Goal: Task Accomplishment & Management: Complete application form

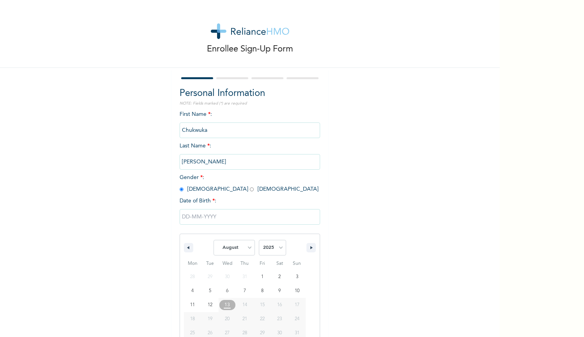
scroll to position [11, 0]
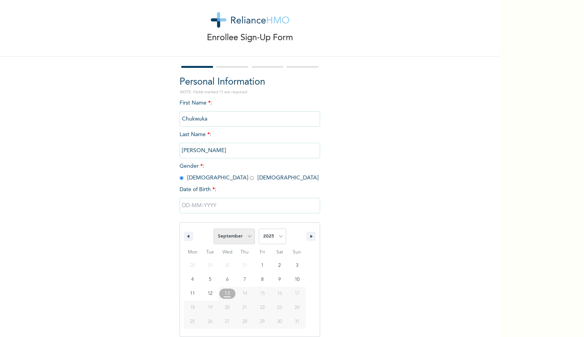
select select "7"
select select "1990"
select select "8"
type input "09/01/1990"
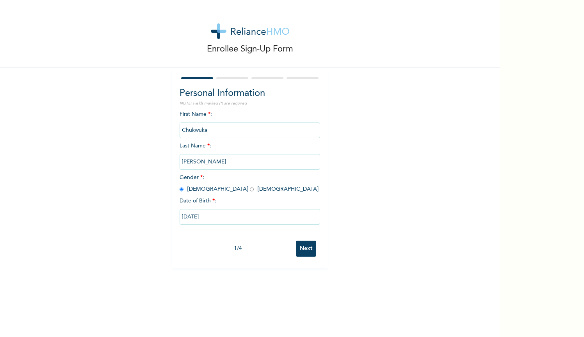
scroll to position [0, 0]
click at [309, 250] on input "Next" at bounding box center [306, 249] width 20 height 16
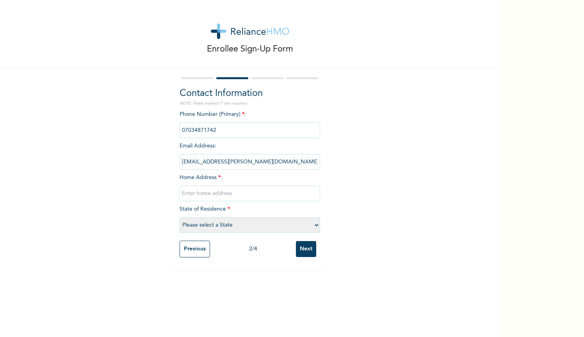
click at [258, 188] on input "text" at bounding box center [250, 194] width 140 height 16
type input "[STREET_ADDRESS]"
select select "25"
click at [311, 249] on input "Next" at bounding box center [306, 249] width 20 height 16
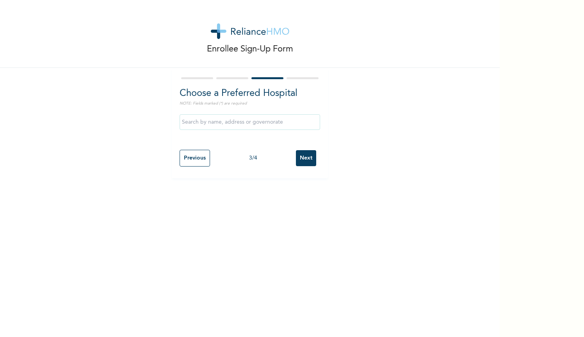
click at [238, 119] on input "text" at bounding box center [250, 122] width 140 height 16
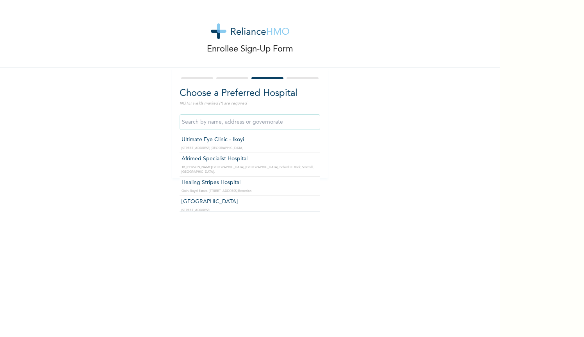
click at [423, 144] on div "Enrollee Sign-Up Form Choose a Preferred Hospital NOTE: Fields marked (*) are r…" at bounding box center [250, 89] width 500 height 178
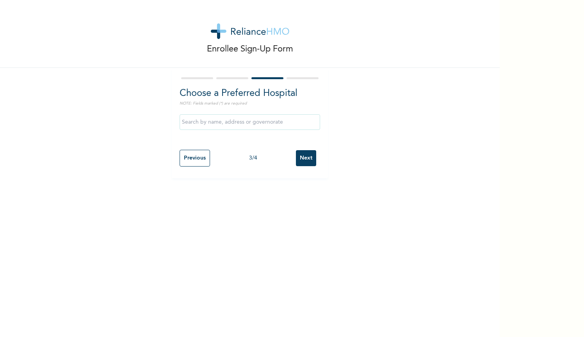
click at [307, 159] on input "Next" at bounding box center [306, 158] width 20 height 16
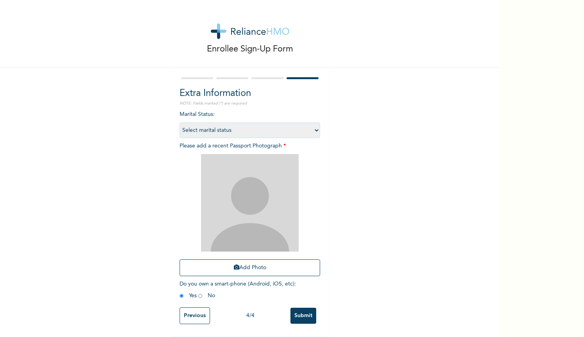
select select "2"
click at [255, 148] on span "Please add a recent Passport Photograph * Add Photo" at bounding box center [250, 211] width 140 height 137
click at [379, 171] on div "Enrollee Sign-Up Form Extra Information NOTE: Fields marked (*) are required Ma…" at bounding box center [250, 168] width 500 height 336
click at [268, 185] on img at bounding box center [250, 203] width 98 height 98
click at [253, 271] on button "Add Photo" at bounding box center [250, 268] width 140 height 17
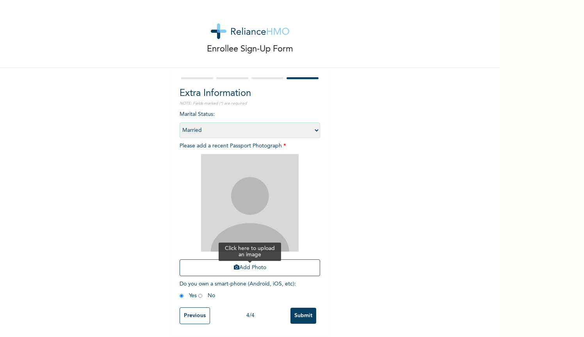
click at [235, 271] on button "Add Photo" at bounding box center [250, 268] width 140 height 17
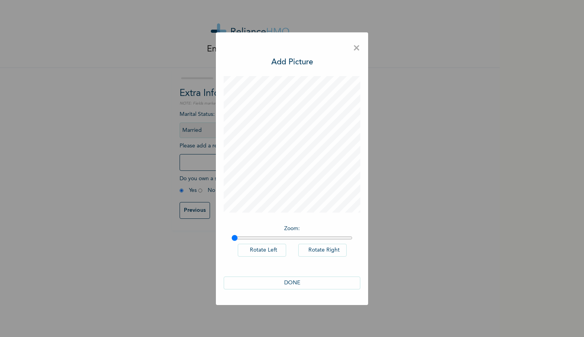
click at [300, 284] on button "DONE" at bounding box center [292, 283] width 137 height 13
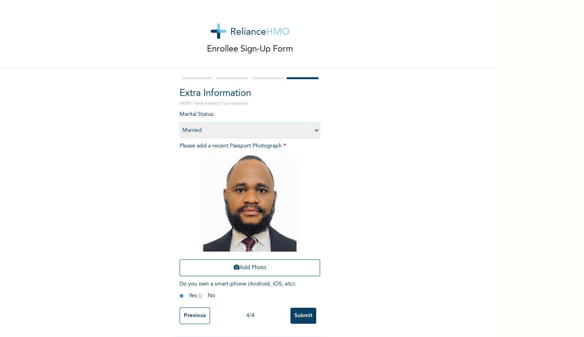
click at [311, 315] on input "Submit" at bounding box center [303, 316] width 26 height 16
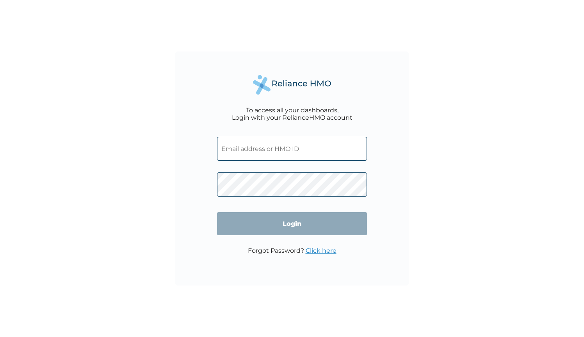
paste input "RYO/10015/A"
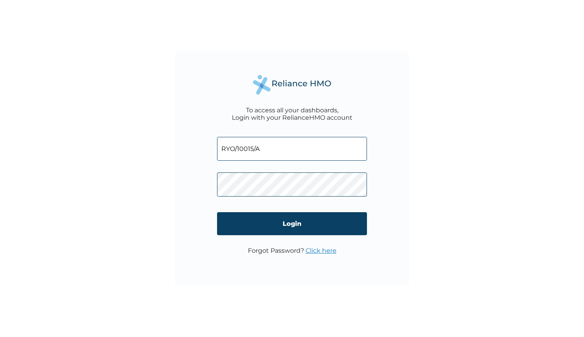
type input "RYO/10015/A"
click at [288, 228] on input "Login" at bounding box center [292, 223] width 150 height 23
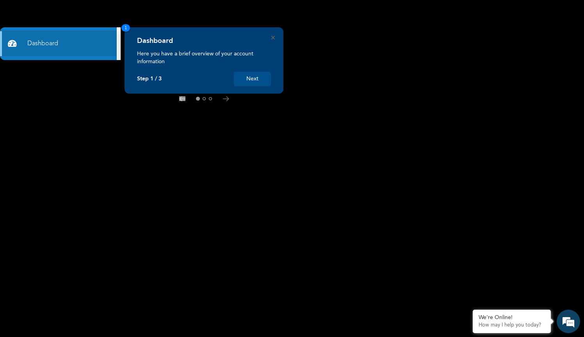
click at [254, 78] on button "Next" at bounding box center [252, 79] width 37 height 14
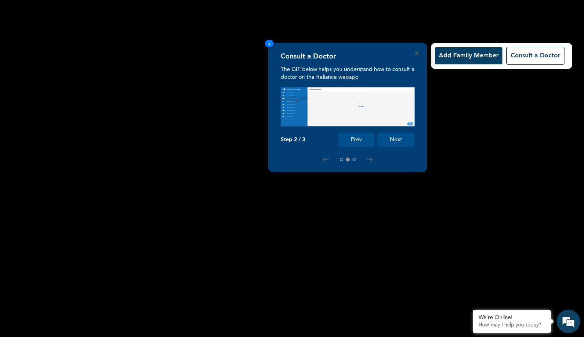
click at [399, 140] on button "Next" at bounding box center [395, 140] width 37 height 14
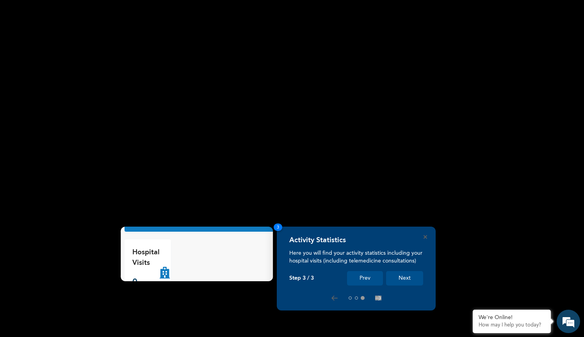
click at [405, 275] on button "Next" at bounding box center [404, 278] width 37 height 14
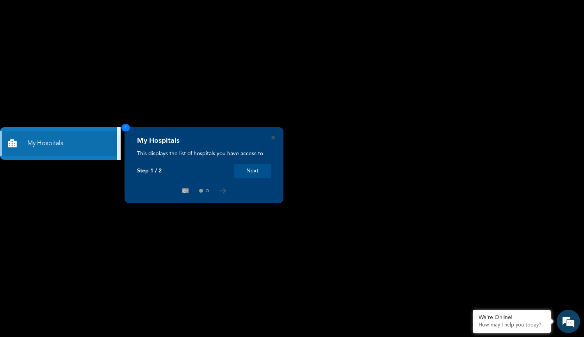
click at [259, 166] on button "Next" at bounding box center [252, 171] width 37 height 14
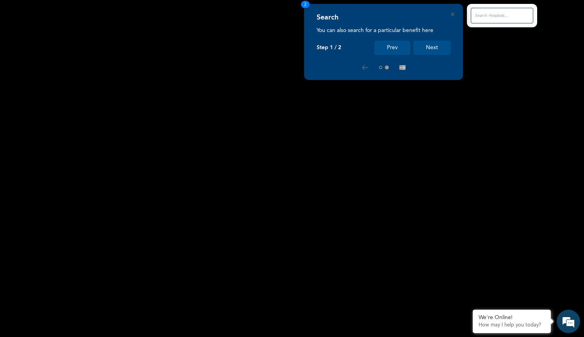
click at [439, 46] on button "Next" at bounding box center [431, 48] width 37 height 14
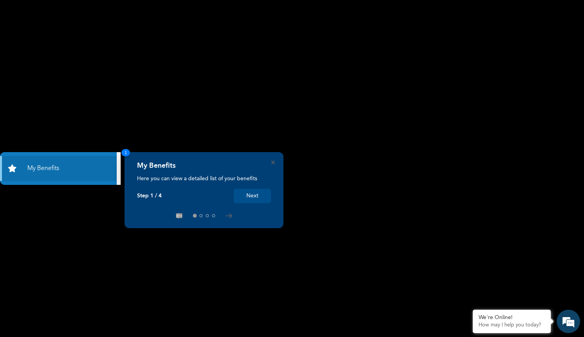
click at [245, 196] on button "Next" at bounding box center [252, 196] width 37 height 14
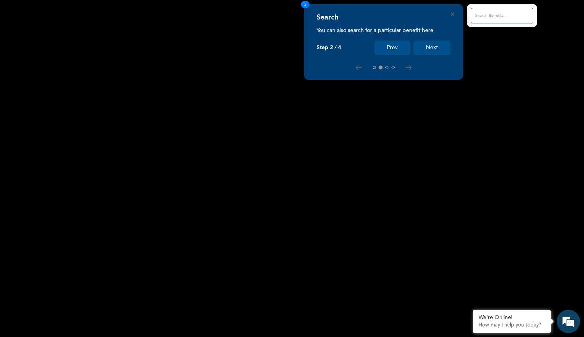
click at [439, 46] on button "Next" at bounding box center [431, 48] width 37 height 14
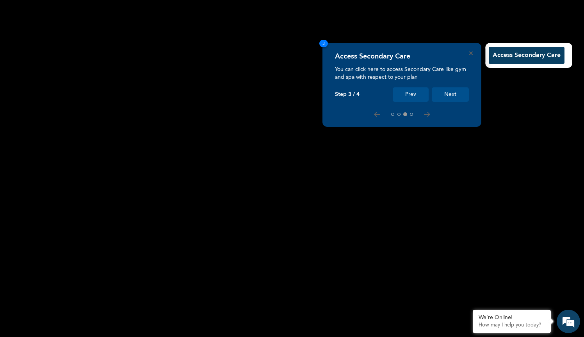
click at [455, 96] on button "Next" at bounding box center [450, 94] width 37 height 14
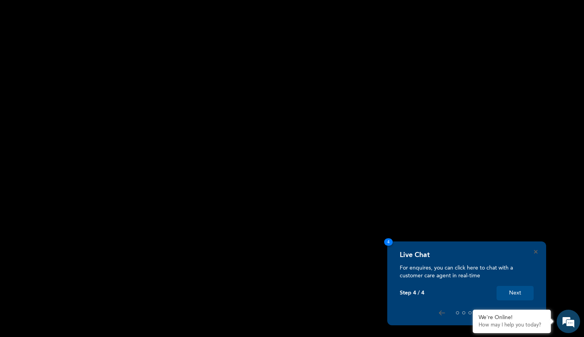
click at [508, 288] on button "Next" at bounding box center [514, 293] width 37 height 14
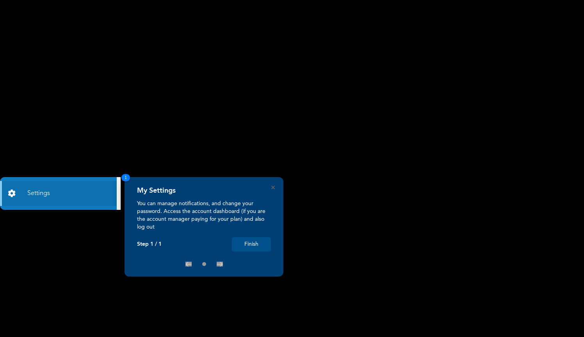
click at [257, 244] on button "Finish" at bounding box center [251, 244] width 39 height 14
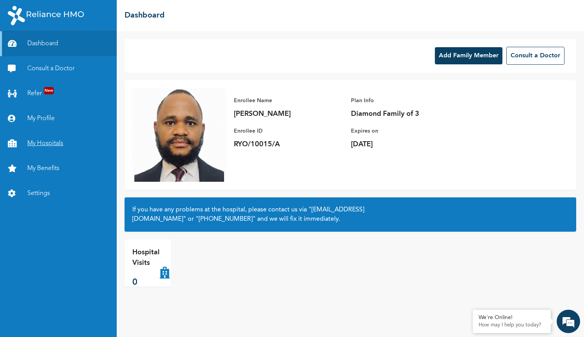
click at [58, 147] on link "My Hospitals" at bounding box center [58, 143] width 117 height 25
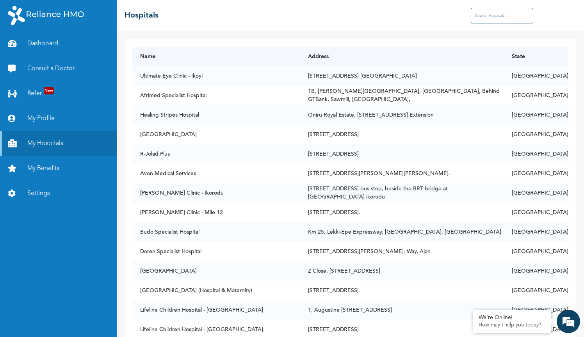
click at [500, 16] on input "text" at bounding box center [502, 16] width 62 height 16
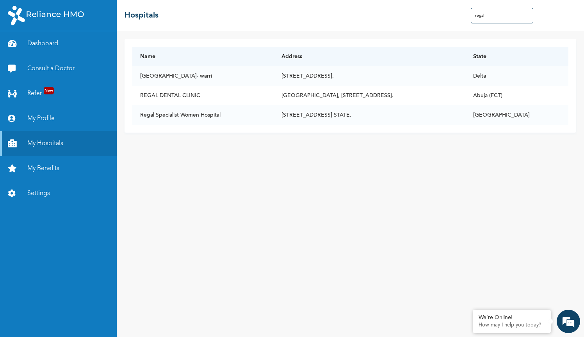
drag, startPoint x: 512, startPoint y: 19, endPoint x: 437, endPoint y: 19, distance: 75.7
click at [437, 19] on div "☰ Hospitals regal" at bounding box center [350, 15] width 467 height 31
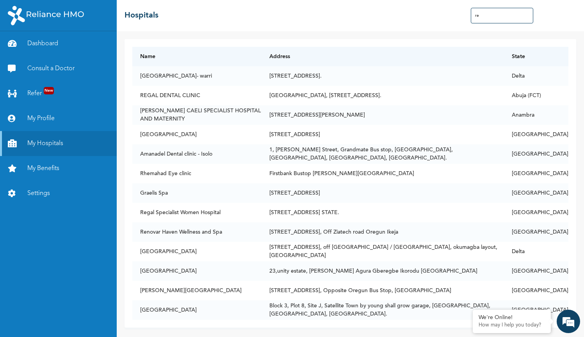
type input "r"
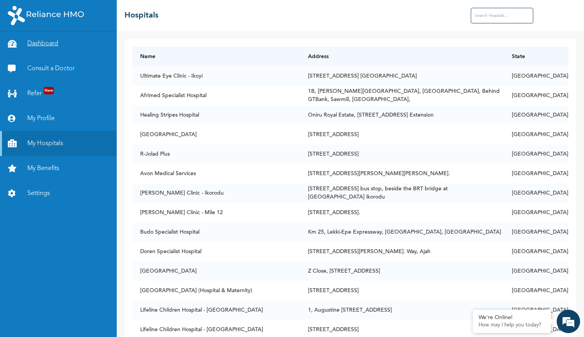
click at [53, 43] on link "Dashboard" at bounding box center [58, 43] width 117 height 25
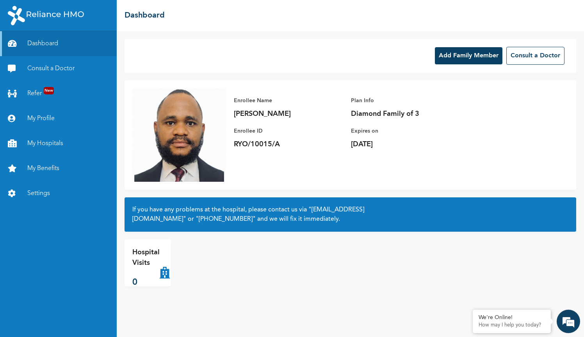
click at [465, 57] on button "Add Family Member" at bounding box center [469, 55] width 68 height 17
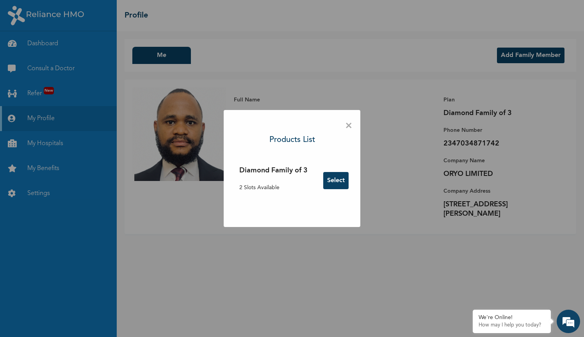
click at [347, 123] on span "×" at bounding box center [348, 126] width 7 height 16
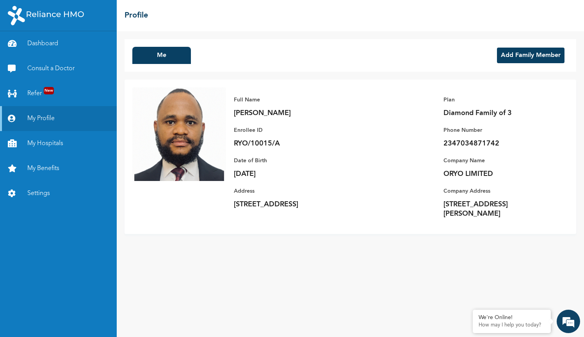
click at [519, 58] on button "Add Family Member" at bounding box center [531, 56] width 68 height 16
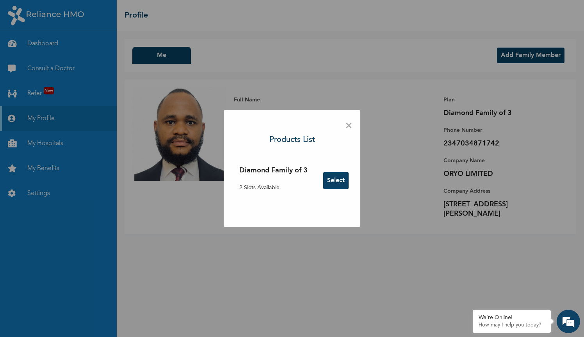
click at [335, 181] on button "Select" at bounding box center [335, 180] width 25 height 17
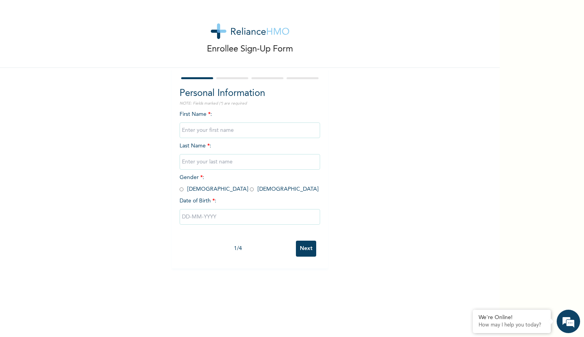
click at [247, 133] on input "text" at bounding box center [250, 131] width 140 height 16
type input "Blessing"
type input "Oluchi"
click at [250, 188] on input "radio" at bounding box center [252, 189] width 4 height 7
radio input "true"
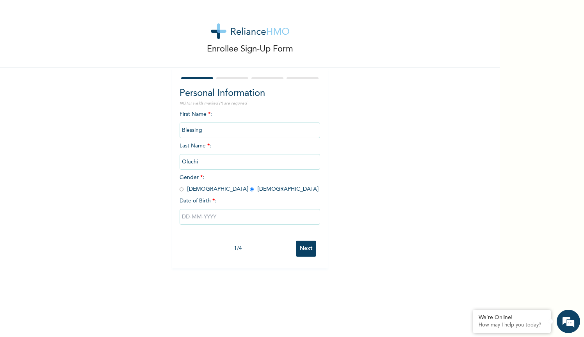
click at [202, 211] on input "text" at bounding box center [250, 217] width 140 height 16
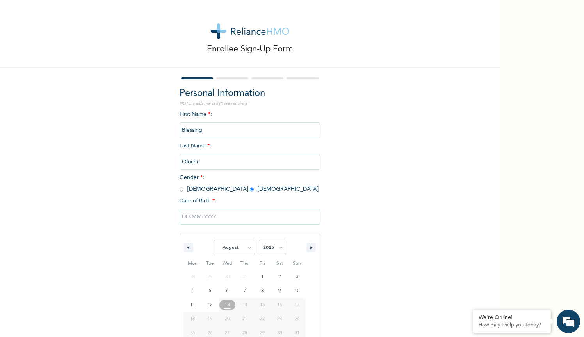
scroll to position [11, 0]
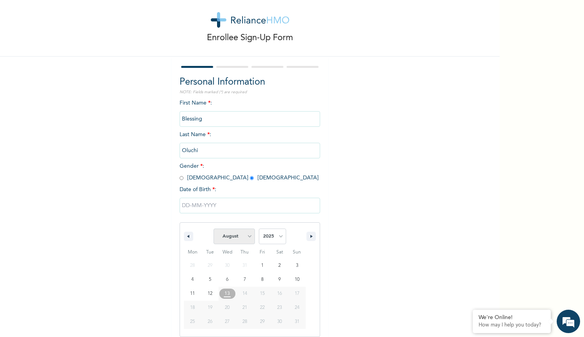
select select "3"
select select "2002"
type input "[DATE]"
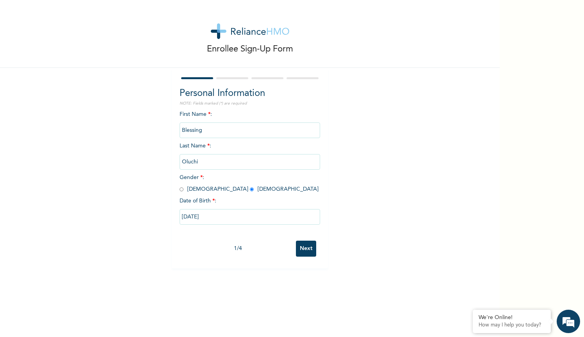
scroll to position [0, 0]
click at [306, 246] on input "Next" at bounding box center [306, 249] width 20 height 16
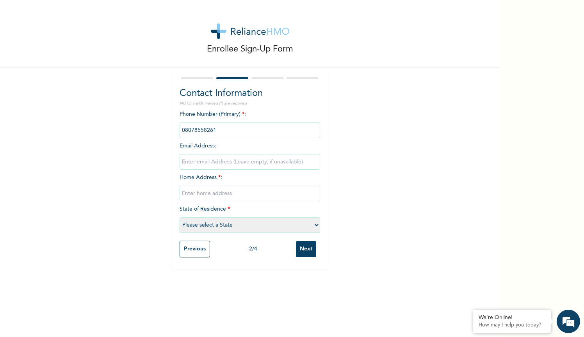
type input "08078558261"
type input "[EMAIL_ADDRESS]com"
type input "[STREET_ADDRESS]"
select select "25"
click at [277, 197] on input "[STREET_ADDRESS]" at bounding box center [250, 194] width 140 height 16
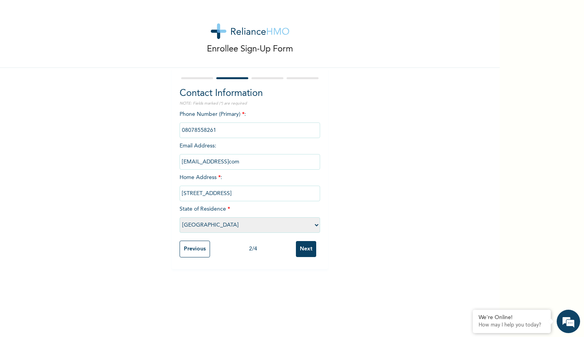
click at [304, 245] on input "Next" at bounding box center [306, 249] width 20 height 16
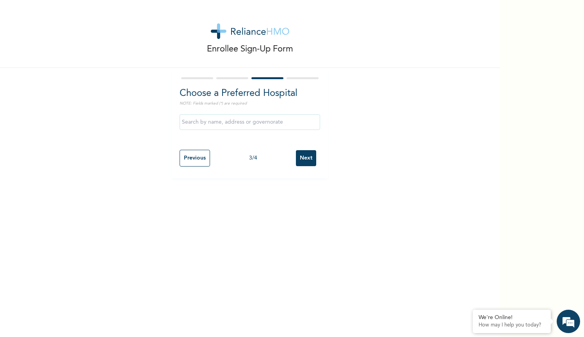
click at [310, 158] on input "Next" at bounding box center [306, 158] width 20 height 16
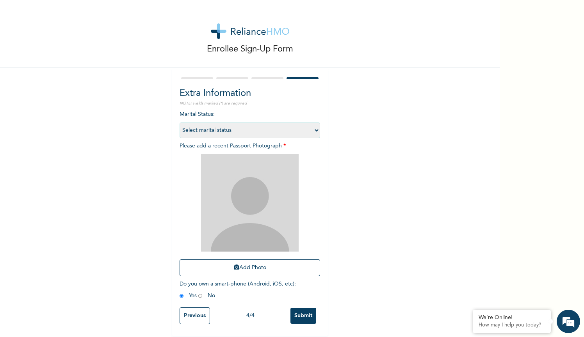
select select "2"
click at [328, 151] on div "Enrollee Sign-Up Form Extra Information NOTE: Fields marked (*) are required Ma…" at bounding box center [250, 168] width 500 height 336
click at [203, 311] on input "Previous" at bounding box center [195, 316] width 30 height 17
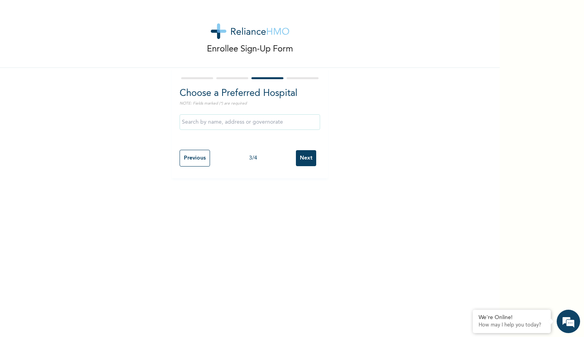
click at [203, 311] on div "Enrollee Sign-Up Form Choose a Preferred Hospital NOTE: Fields marked (*) are r…" at bounding box center [250, 168] width 500 height 337
click at [191, 161] on input "Previous" at bounding box center [195, 158] width 30 height 17
select select "25"
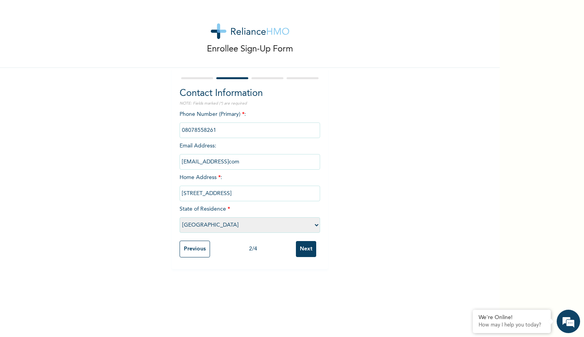
click at [196, 250] on input "Previous" at bounding box center [195, 249] width 30 height 17
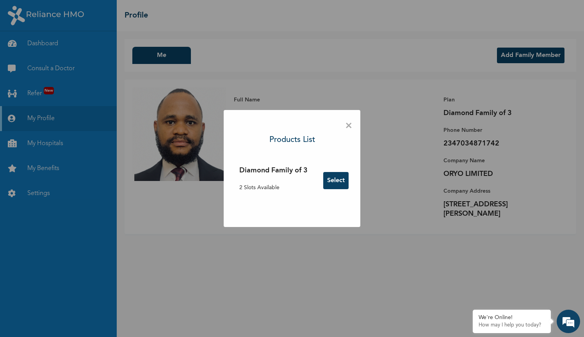
click at [348, 126] on span "×" at bounding box center [348, 126] width 7 height 16
drag, startPoint x: 291, startPoint y: 182, endPoint x: 283, endPoint y: 176, distance: 9.8
click at [284, 175] on div "Diamond Family of 3 2 Slots Available" at bounding box center [273, 180] width 68 height 30
click at [292, 179] on div "Diamond Family of 3 2 Slots Available" at bounding box center [273, 180] width 68 height 30
click at [340, 181] on button "Select" at bounding box center [335, 180] width 25 height 17
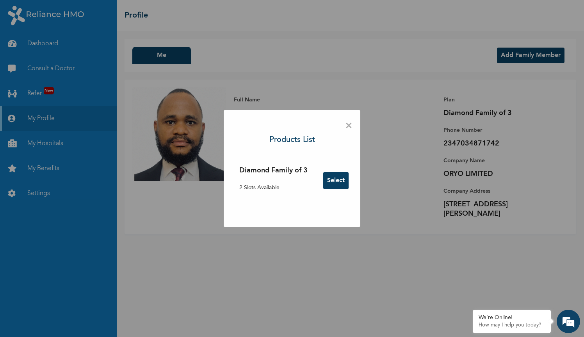
click at [225, 258] on div "× Products List Diamond Family of 3 2 Slots Available Select" at bounding box center [292, 168] width 584 height 337
click at [351, 121] on span "×" at bounding box center [348, 126] width 7 height 16
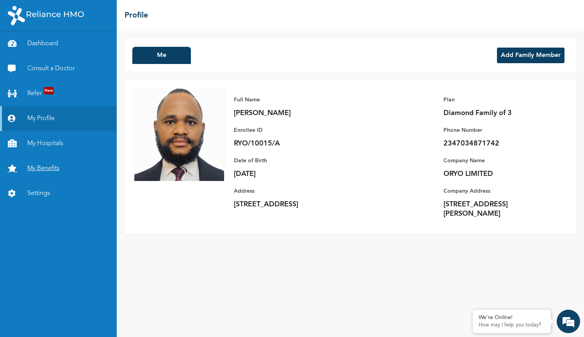
click at [46, 171] on link "My Benefits" at bounding box center [58, 168] width 117 height 25
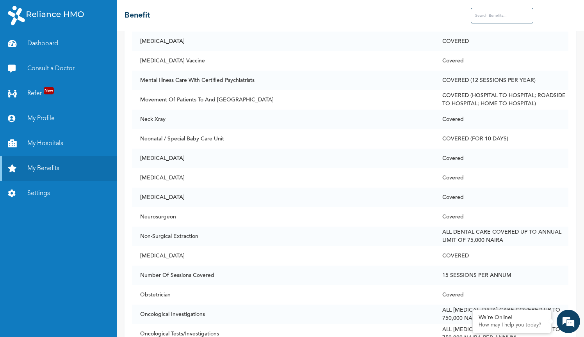
scroll to position [3268, 0]
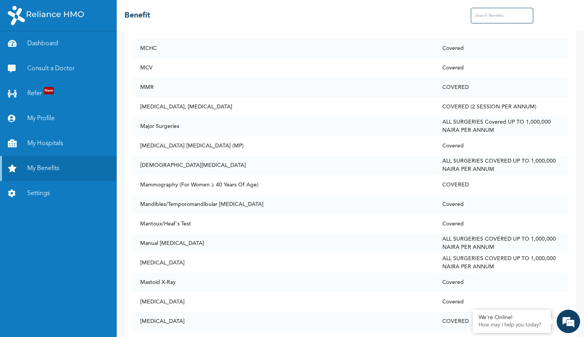
click at [506, 21] on input "text" at bounding box center [502, 16] width 62 height 16
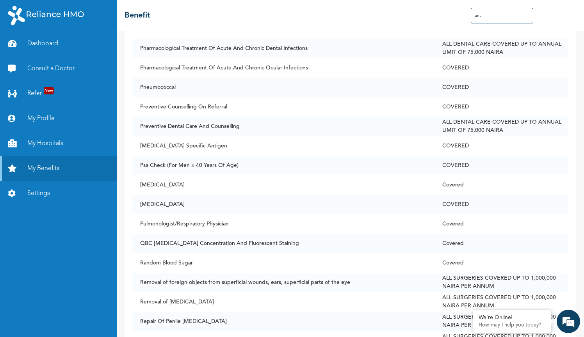
scroll to position [0, 0]
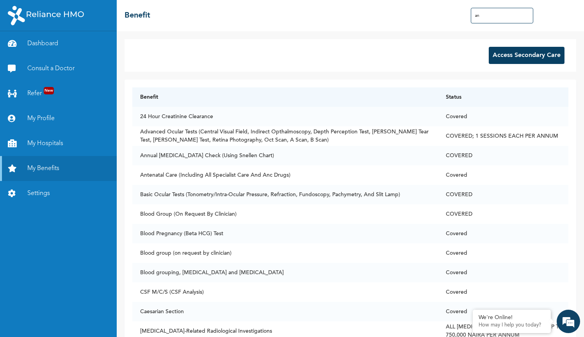
type input "a"
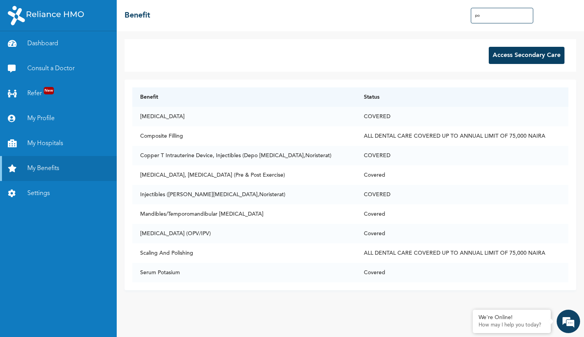
type input "p"
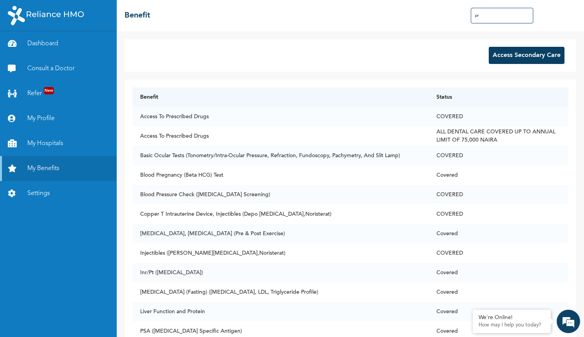
type input "p"
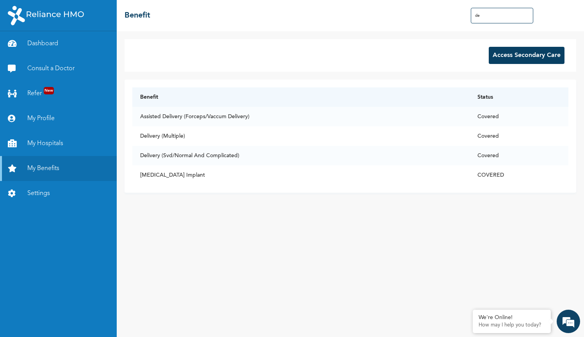
type input "d"
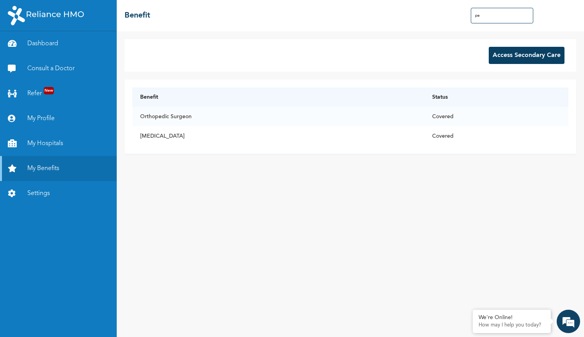
type input "p"
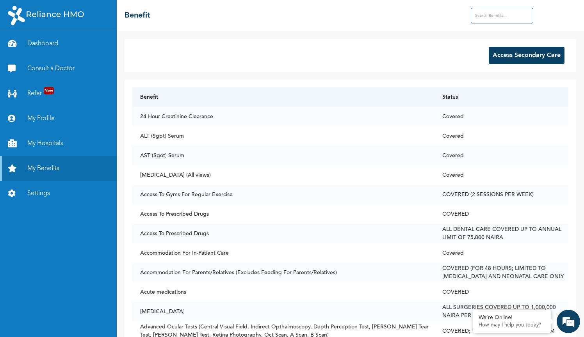
click at [527, 55] on button "Access Secondary Care" at bounding box center [527, 55] width 76 height 17
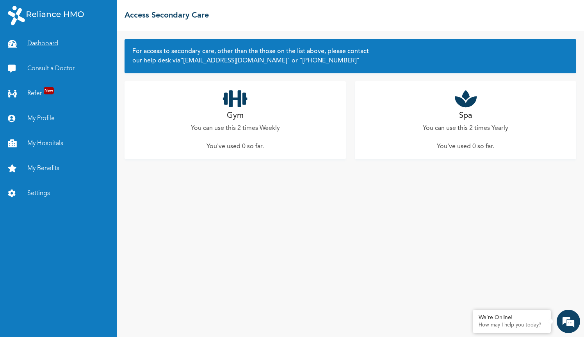
click at [50, 46] on link "Dashboard" at bounding box center [58, 43] width 117 height 25
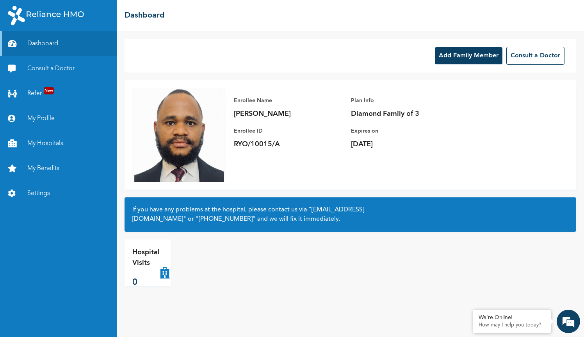
click at [246, 274] on div "Hospital Visits 0" at bounding box center [196, 263] width 144 height 47
